Goal: Task Accomplishment & Management: Manage account settings

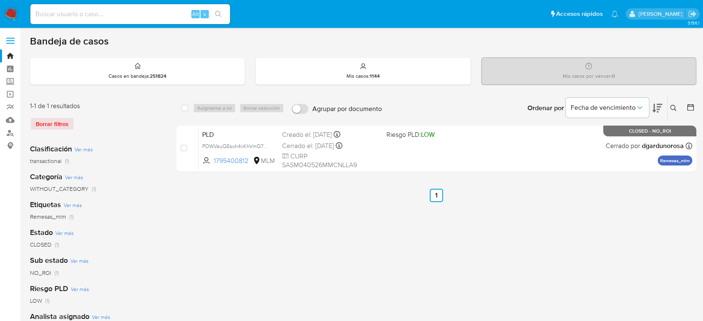
click at [671, 111] on icon at bounding box center [674, 108] width 7 height 7
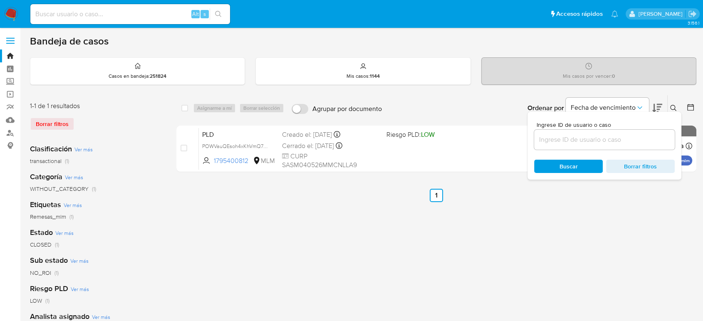
click at [612, 140] on input at bounding box center [604, 139] width 141 height 11
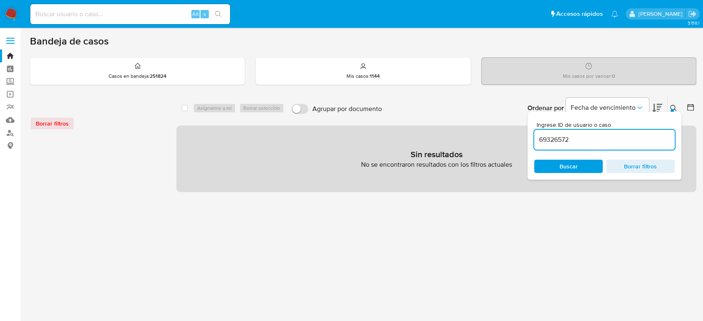
click at [622, 142] on input "69326572" at bounding box center [604, 139] width 141 height 11
type input "69326572"
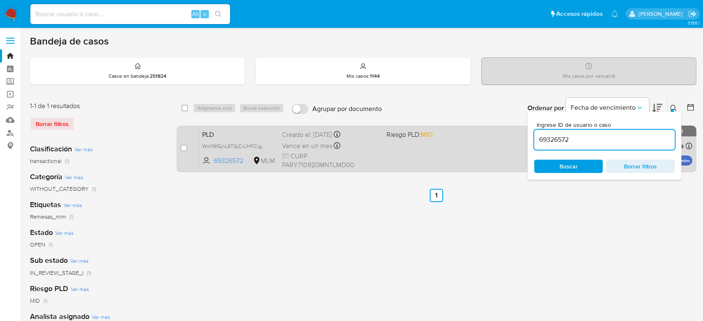
click at [389, 160] on div "PLD Wm1WGjnL6TGjCiUHFCigZ0pn 69326572 MLM Riesgo PLD: MID Creado el: 12/08/2025…" at bounding box center [446, 149] width 494 height 42
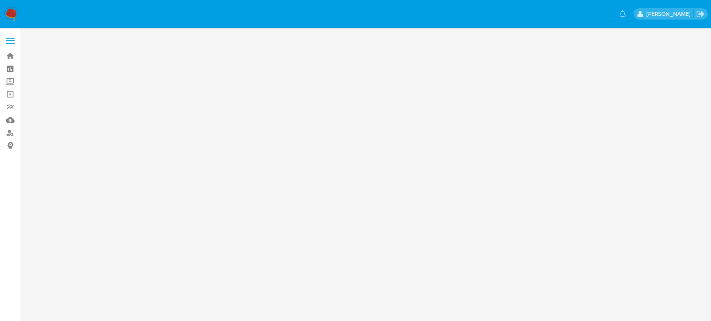
click at [519, 152] on main at bounding box center [355, 160] width 711 height 321
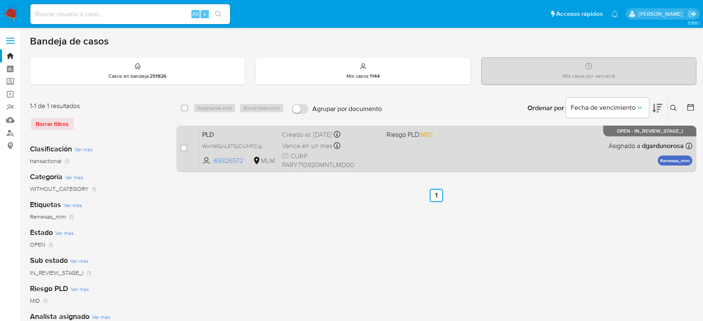
click at [415, 150] on div "PLD Wm1WGjnL6TGjCiUHFCigZ0pn 69326572 MLM Riesgo PLD: MID Creado el: 12/08/2025…" at bounding box center [446, 149] width 494 height 42
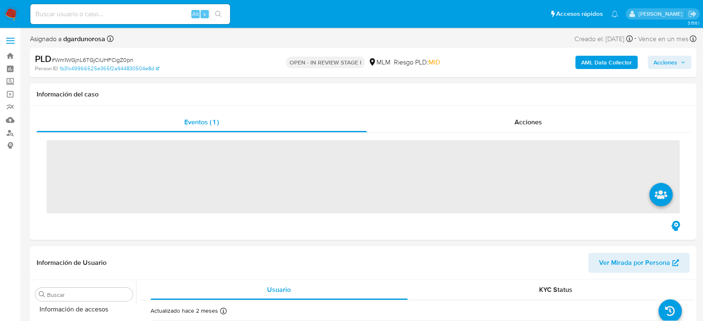
scroll to position [352, 0]
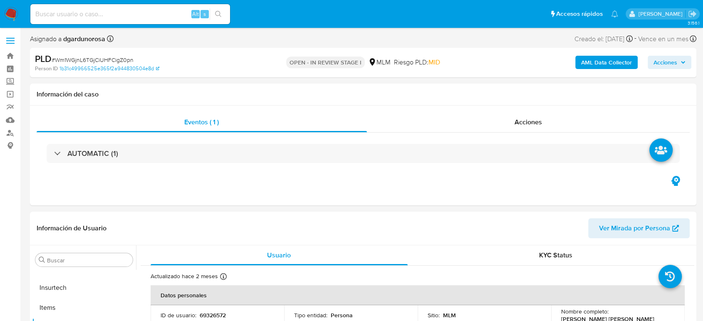
select select "10"
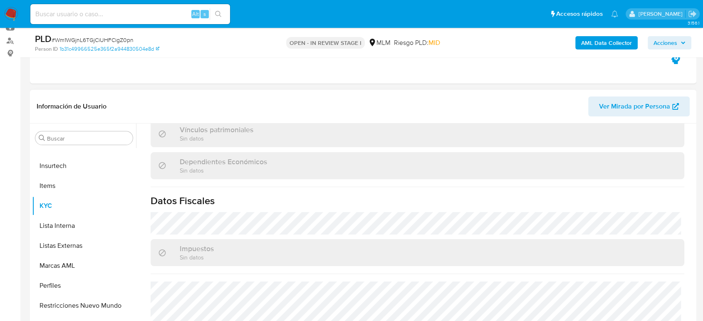
scroll to position [515, 0]
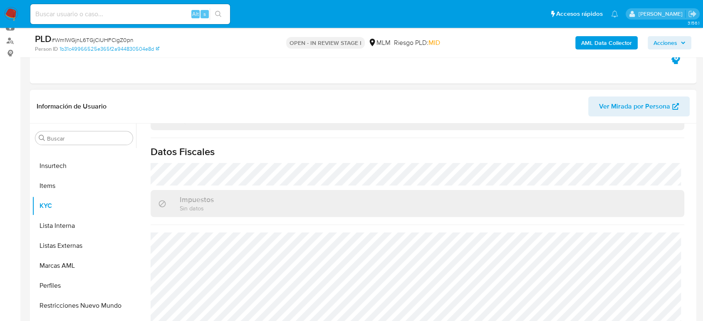
drag, startPoint x: 81, startPoint y: 250, endPoint x: 205, endPoint y: 250, distance: 123.6
click at [81, 250] on button "Listas Externas" at bounding box center [84, 246] width 104 height 20
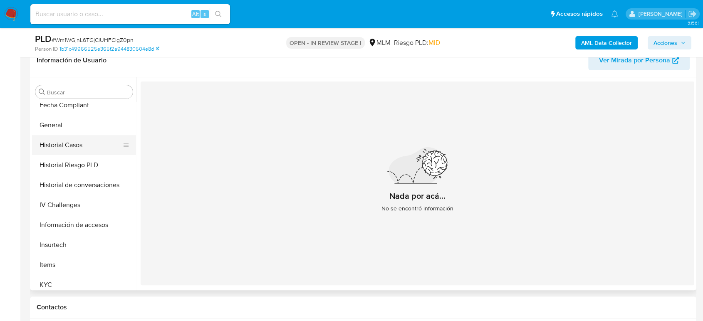
scroll to position [213, 0]
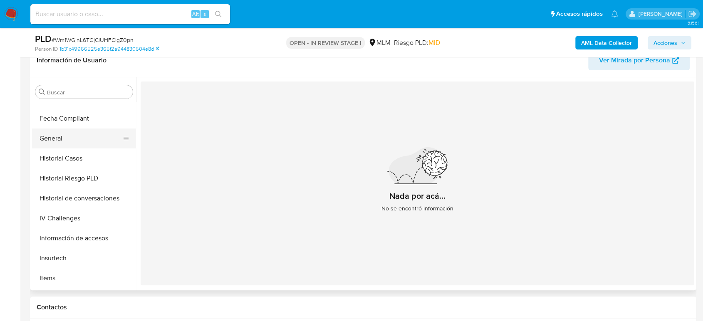
click at [61, 141] on button "General" at bounding box center [80, 139] width 97 height 20
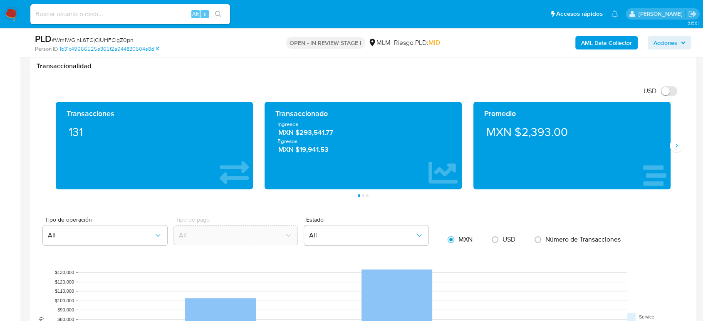
scroll to position [555, 0]
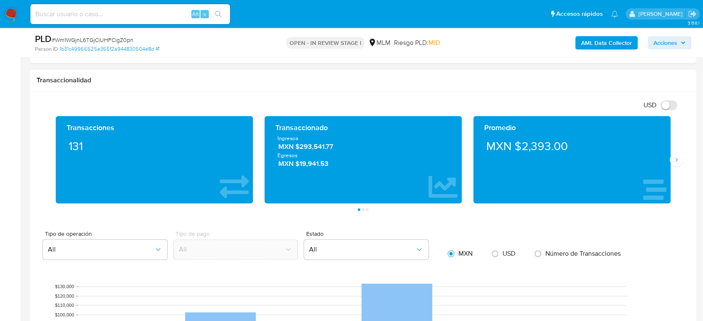
drag, startPoint x: 677, startPoint y: 159, endPoint x: 691, endPoint y: 169, distance: 16.9
click at [677, 159] on icon "Siguiente" at bounding box center [677, 160] width 2 height 4
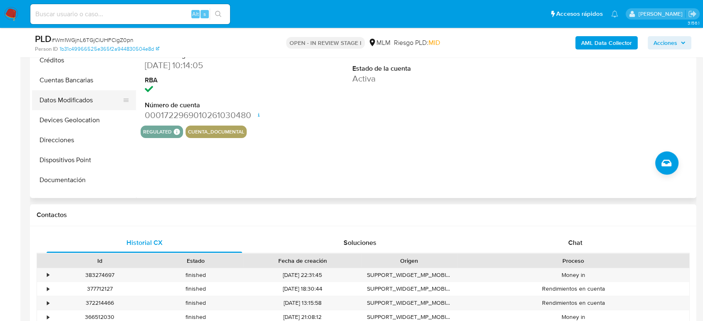
scroll to position [0, 0]
drag, startPoint x: 79, startPoint y: 161, endPoint x: 220, endPoint y: 179, distance: 142.2
click at [79, 161] on button "Devices Geolocation" at bounding box center [84, 159] width 104 height 20
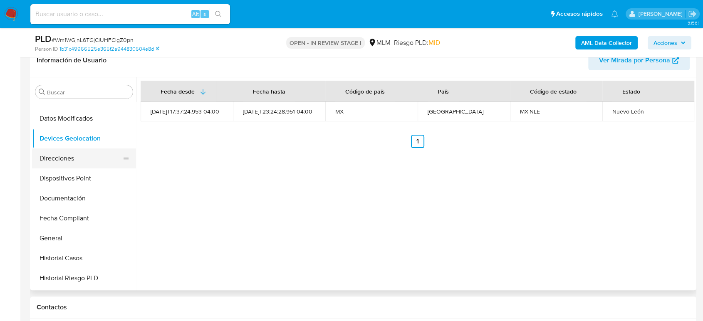
scroll to position [185, 0]
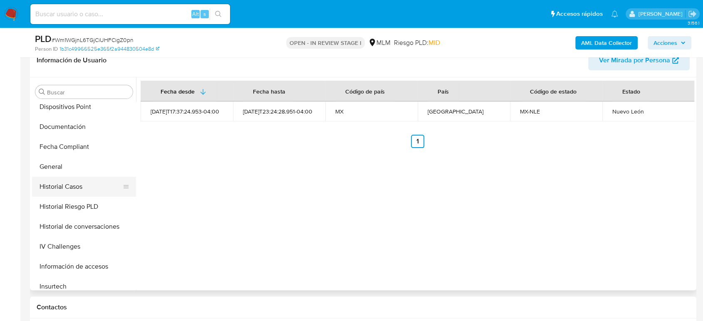
click at [75, 191] on button "Historial Casos" at bounding box center [80, 187] width 97 height 20
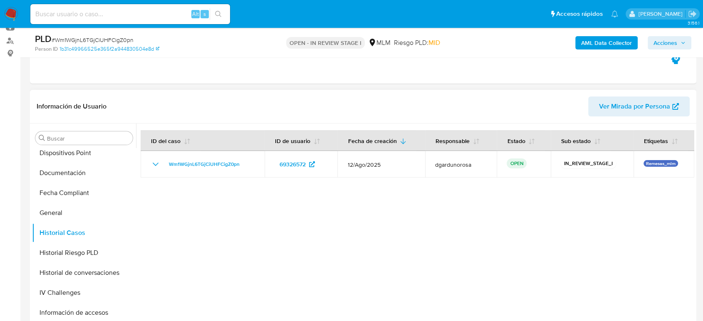
scroll to position [0, 0]
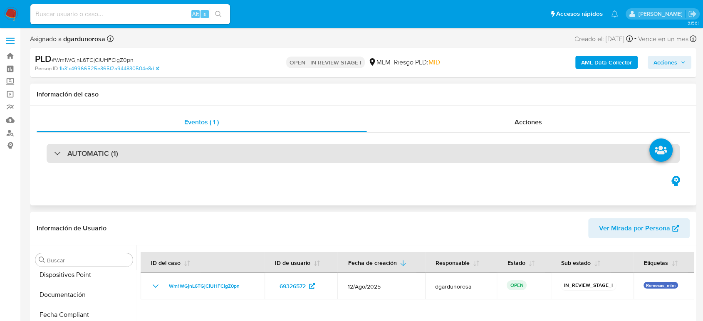
click at [238, 156] on div "AUTOMATIC (1)" at bounding box center [364, 153] width 634 height 19
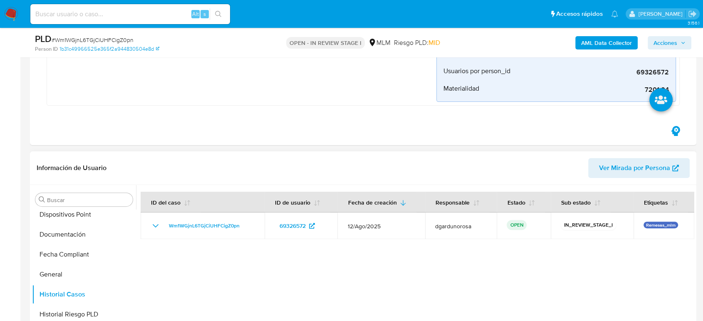
scroll to position [277, 0]
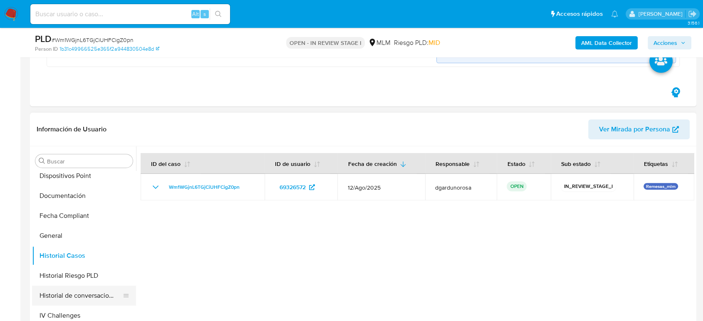
click at [87, 292] on button "Historial de conversaciones" at bounding box center [80, 296] width 97 height 20
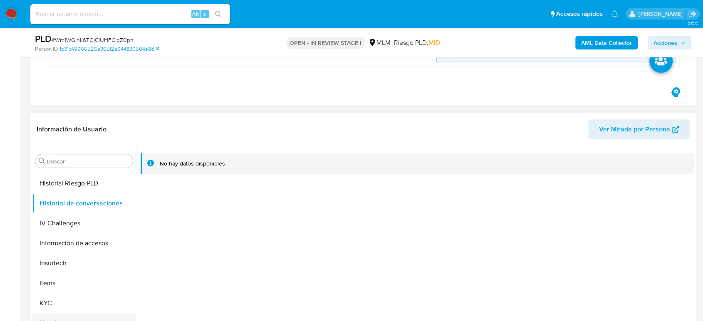
scroll to position [352, 0]
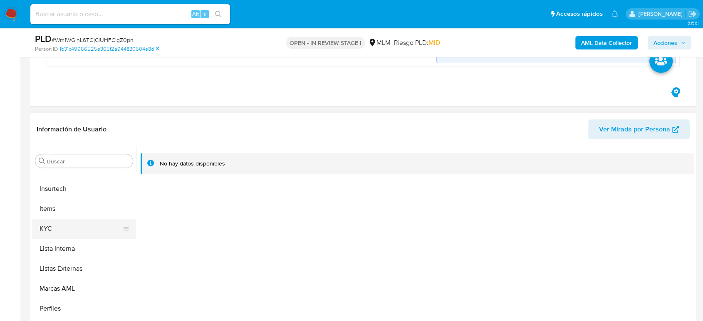
click at [60, 224] on button "KYC" at bounding box center [80, 229] width 97 height 20
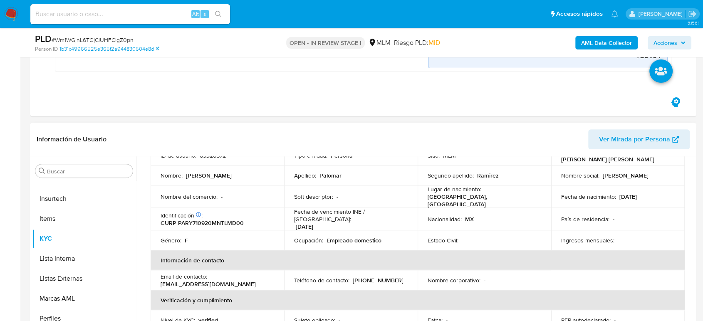
scroll to position [52, 0]
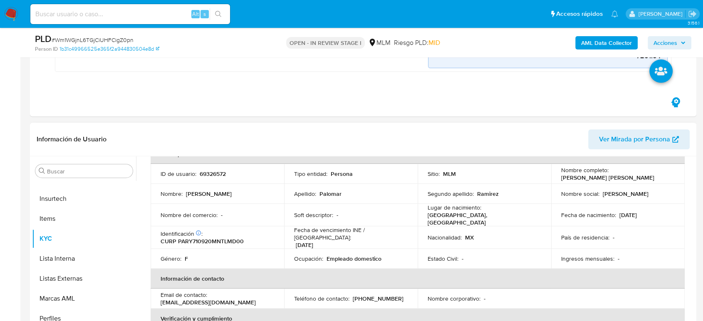
click at [378, 295] on p "(81) 80976545" at bounding box center [378, 298] width 51 height 7
copy p "80976545"
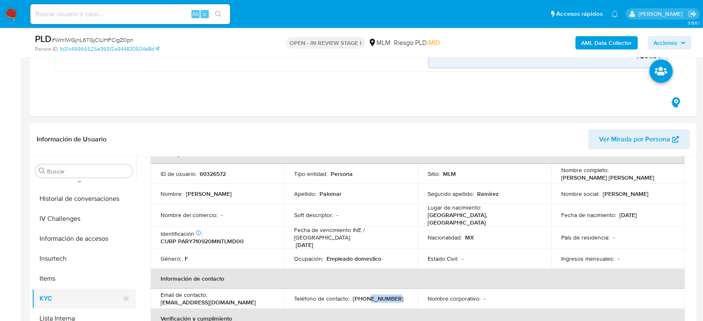
scroll to position [259, 0]
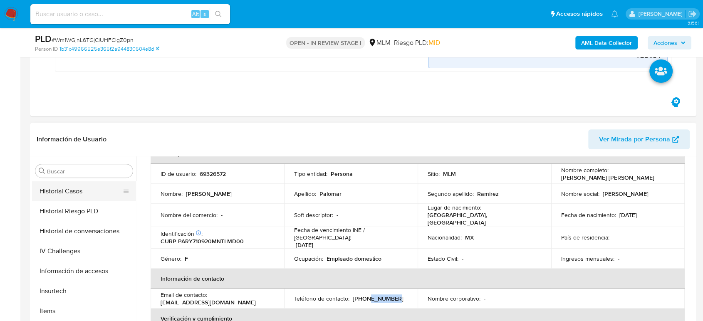
click at [86, 189] on button "Historial Casos" at bounding box center [80, 191] width 97 height 20
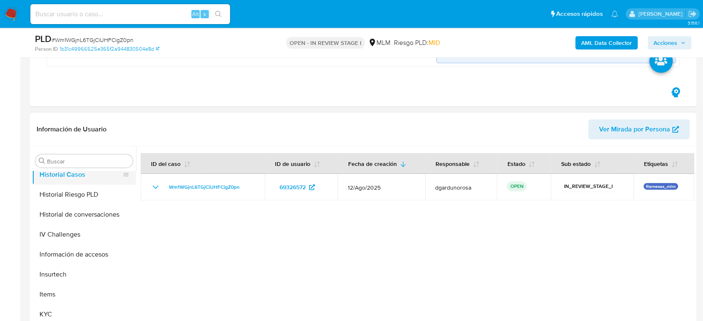
scroll to position [213, 0]
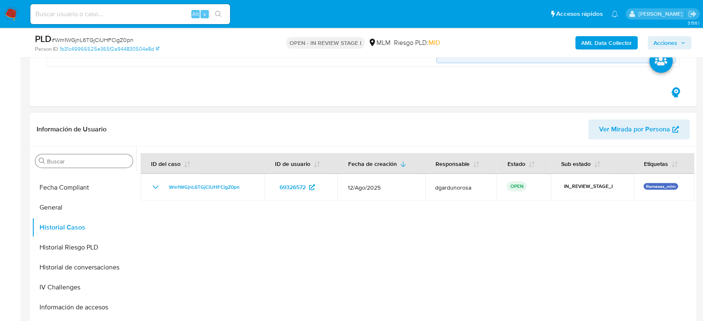
drag, startPoint x: 80, startPoint y: 166, endPoint x: 77, endPoint y: 159, distance: 6.9
click at [80, 166] on div "Buscar" at bounding box center [83, 160] width 97 height 13
click at [76, 158] on input "Buscar" at bounding box center [88, 161] width 82 height 7
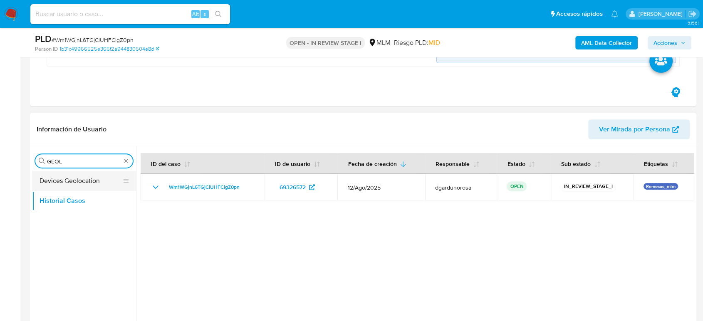
type input "GEOL"
click at [59, 179] on button "Devices Geolocation" at bounding box center [80, 181] width 97 height 20
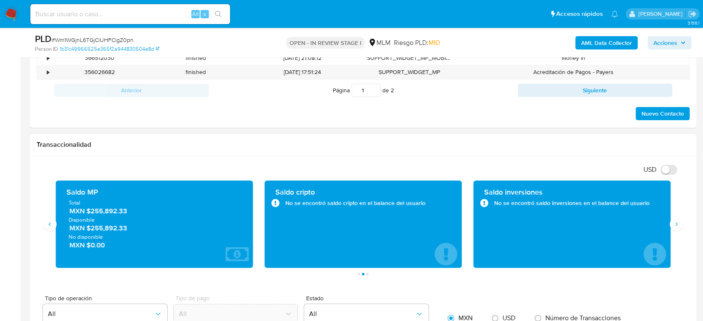
scroll to position [786, 0]
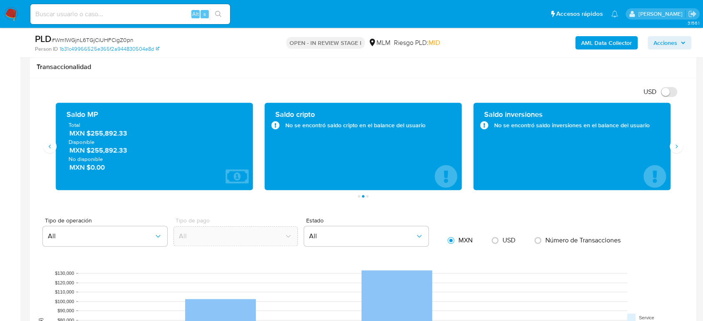
drag, startPoint x: 127, startPoint y: 129, endPoint x: 89, endPoint y: 131, distance: 38.7
click at [89, 131] on span "MXN $255,892.33" at bounding box center [155, 134] width 171 height 10
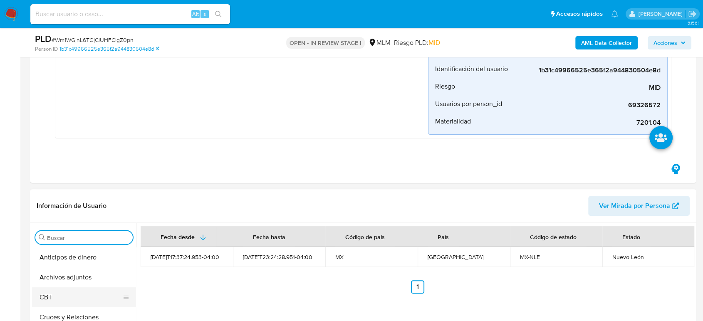
scroll to position [277, 0]
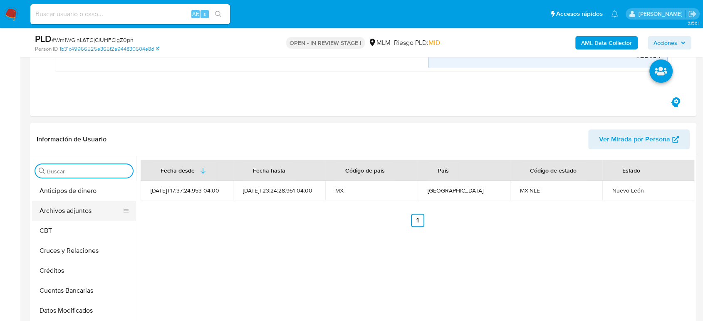
click at [78, 213] on button "Archivos adjuntos" at bounding box center [80, 211] width 97 height 20
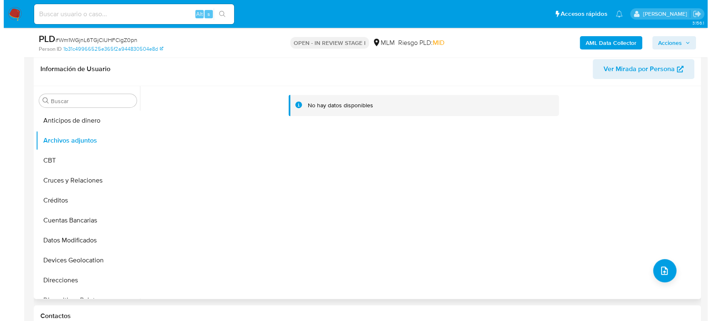
scroll to position [370, 0]
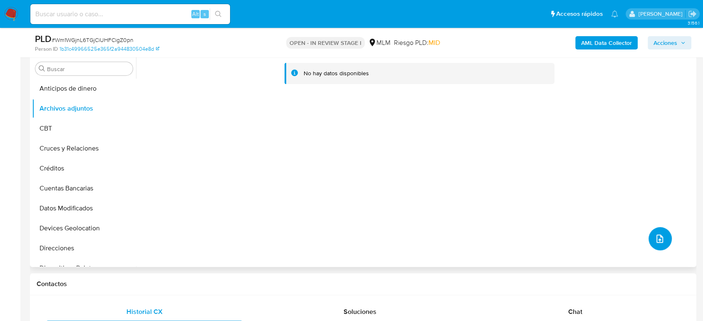
click at [657, 235] on icon "upload-file" at bounding box center [660, 239] width 7 height 8
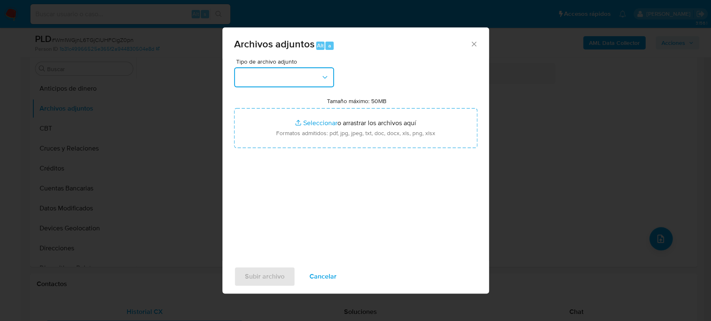
click at [283, 82] on button "button" at bounding box center [284, 77] width 100 height 20
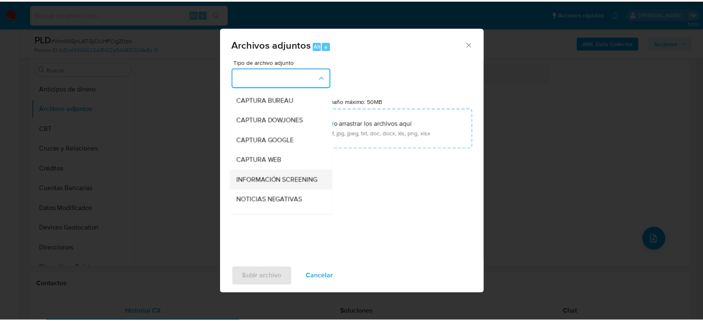
scroll to position [46, 0]
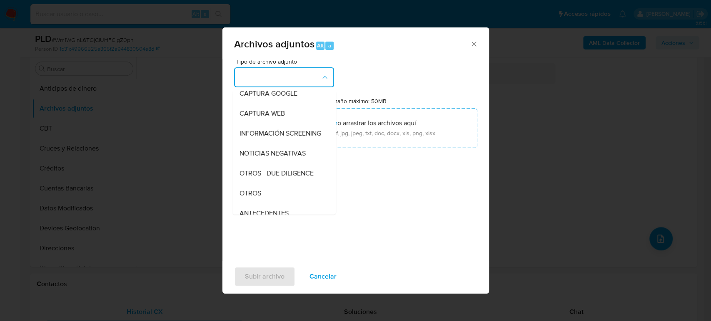
click at [272, 194] on div "OTROS" at bounding box center [281, 194] width 85 height 20
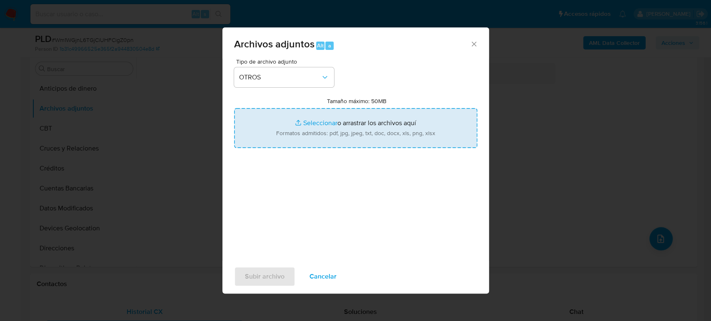
type input "C:\fakepath\69326572_Yadira Palomar_Agosto2025.pdf"
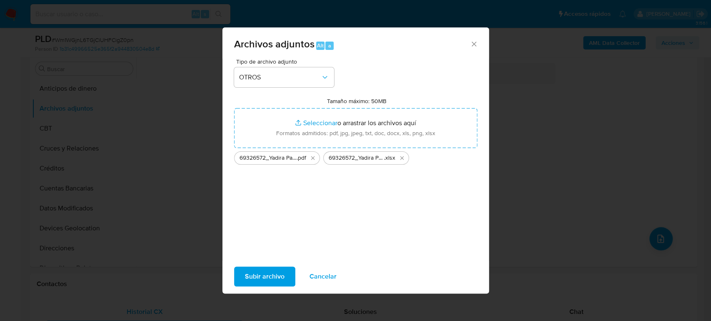
click at [276, 271] on span "Subir archivo" at bounding box center [265, 277] width 40 height 18
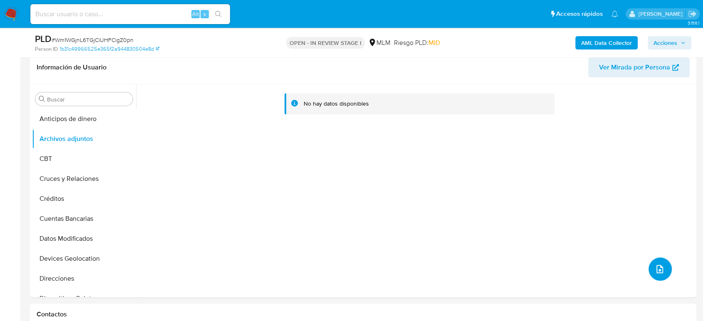
scroll to position [323, 0]
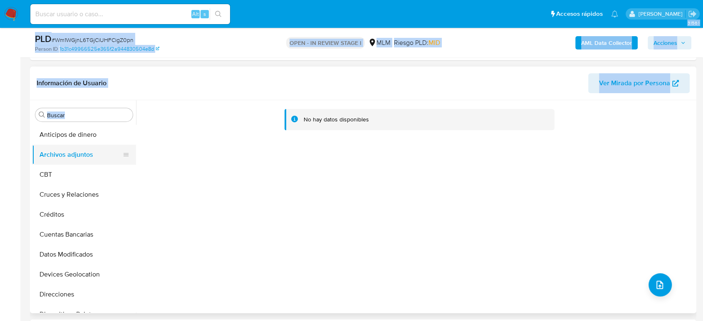
drag, startPoint x: 14, startPoint y: 142, endPoint x: 72, endPoint y: 151, distance: 58.2
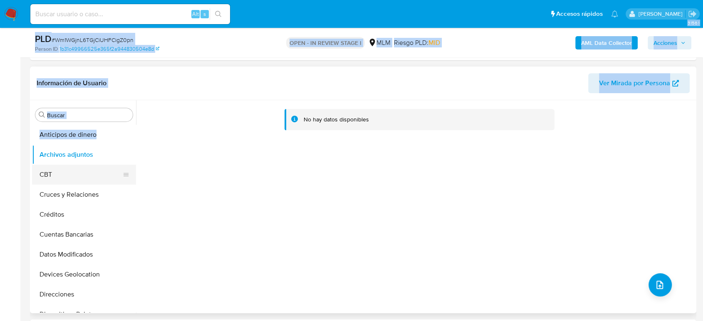
click at [63, 170] on button "CBT" at bounding box center [80, 175] width 97 height 20
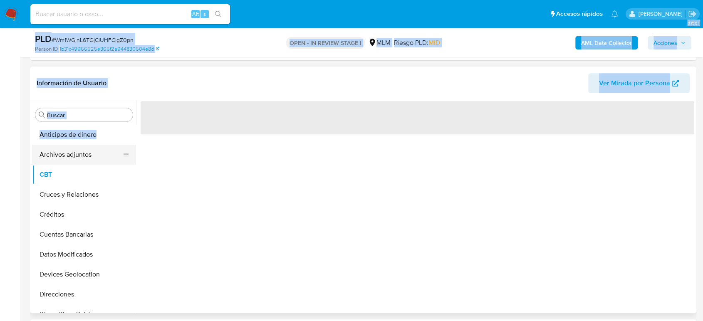
click at [65, 156] on button "Archivos adjuntos" at bounding box center [80, 155] width 97 height 20
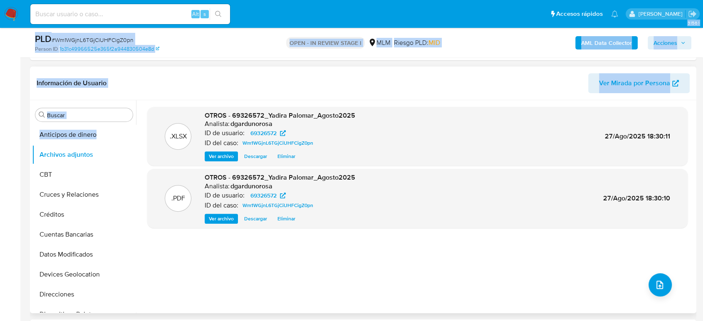
click at [459, 269] on div ".XLSX OTROS - 69326572_Yadira Palomar_Agosto2025 Analista: dgardunorosa ID de u…" at bounding box center [417, 207] width 541 height 200
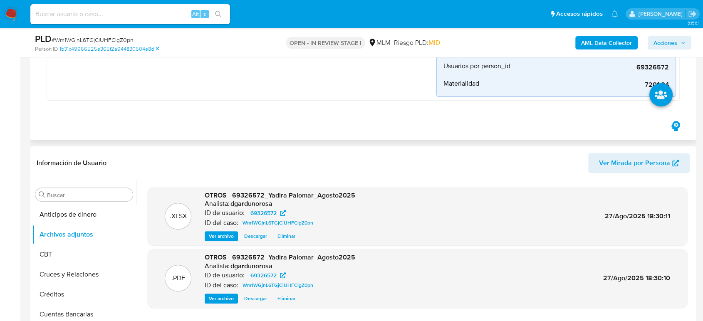
scroll to position [231, 0]
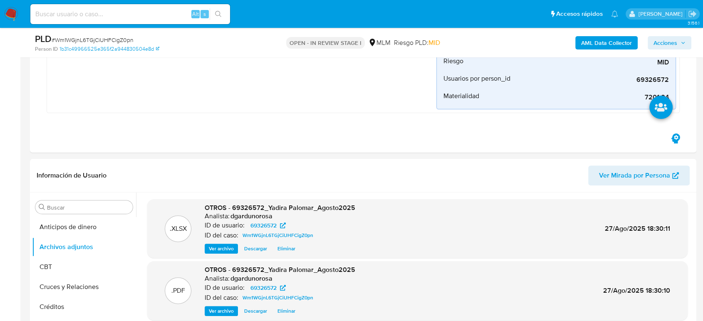
click at [679, 41] on span "Acciones" at bounding box center [670, 43] width 32 height 12
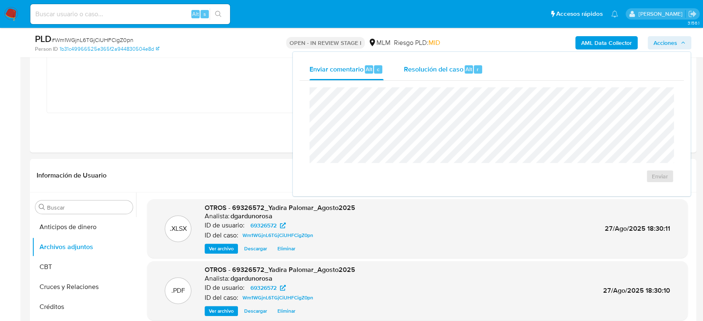
click at [442, 66] on span "Resolución del caso" at bounding box center [434, 69] width 60 height 10
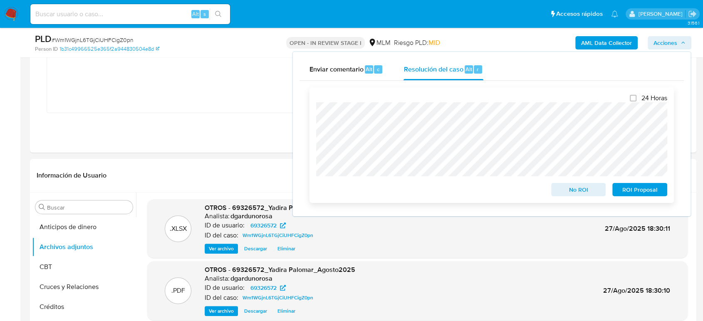
click at [574, 186] on span "No ROI" at bounding box center [578, 190] width 43 height 12
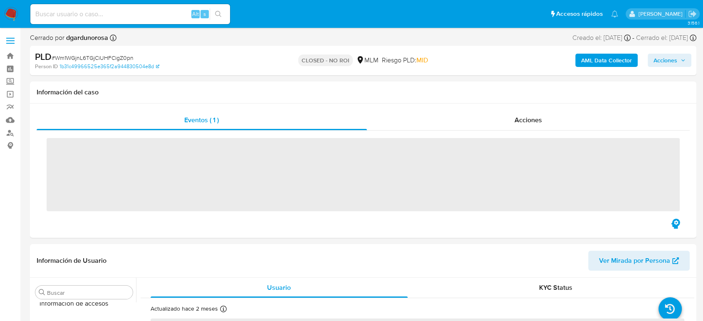
scroll to position [352, 0]
